Goal: Transaction & Acquisition: Subscribe to service/newsletter

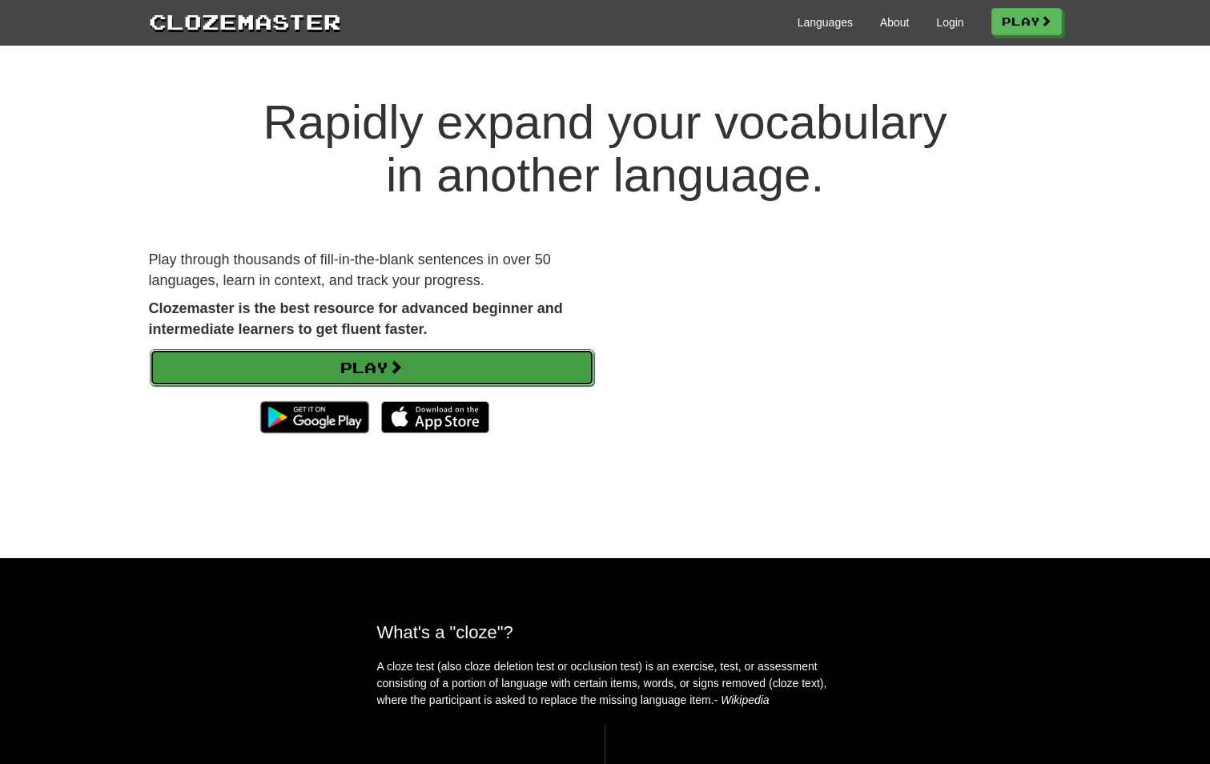
click at [411, 365] on link "Play" at bounding box center [372, 367] width 444 height 37
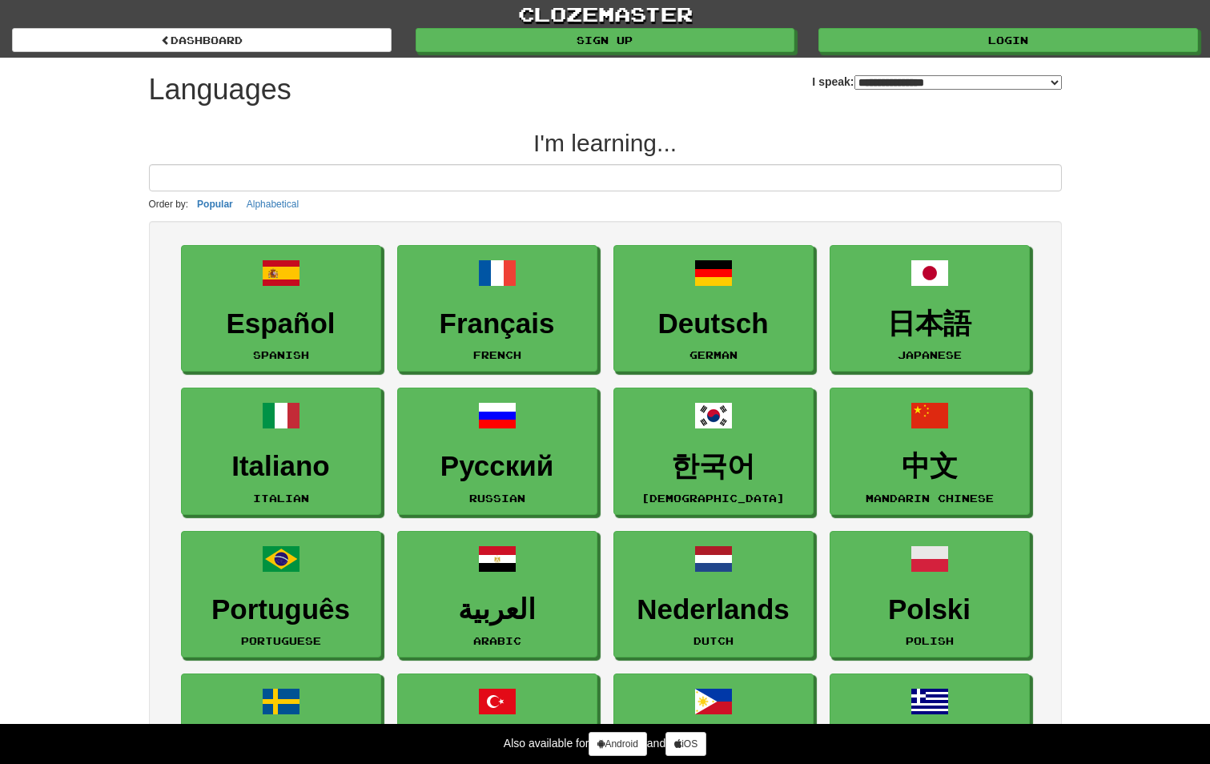
select select "*******"
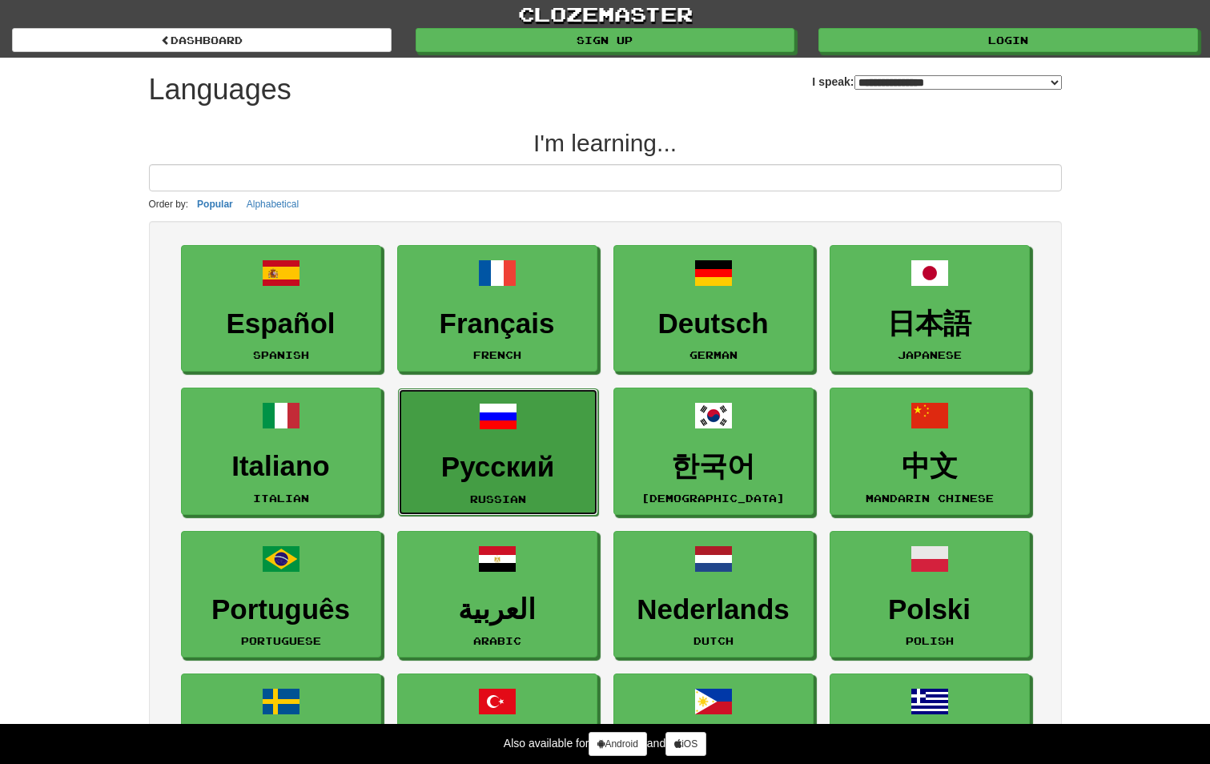
click at [507, 437] on link "Русский Russian" at bounding box center [498, 451] width 200 height 127
